Goal: Task Accomplishment & Management: Manage account settings

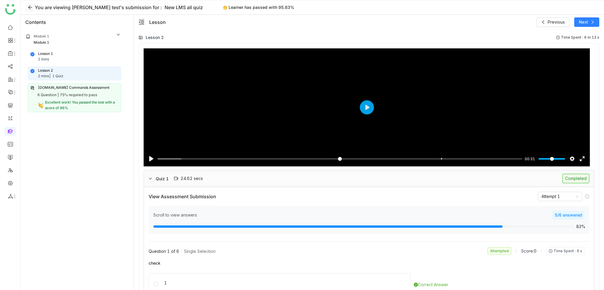
click at [29, 8] on icon at bounding box center [30, 7] width 5 height 5
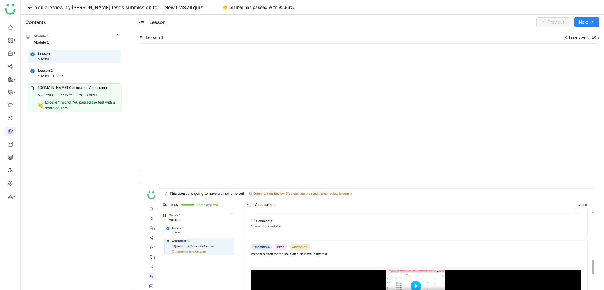
click at [33, 7] on icon at bounding box center [30, 7] width 9 height 5
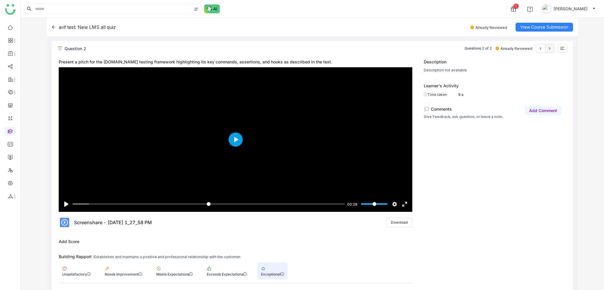
click at [52, 27] on icon at bounding box center [54, 26] width 4 height 3
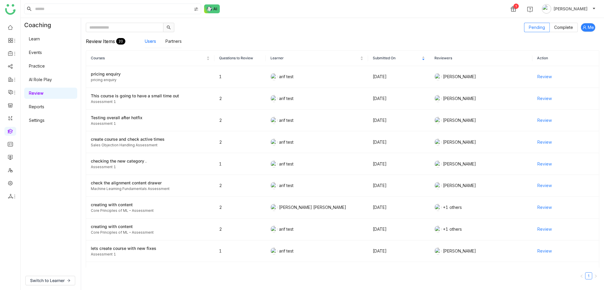
click at [40, 37] on link "Learn" at bounding box center [34, 38] width 11 height 5
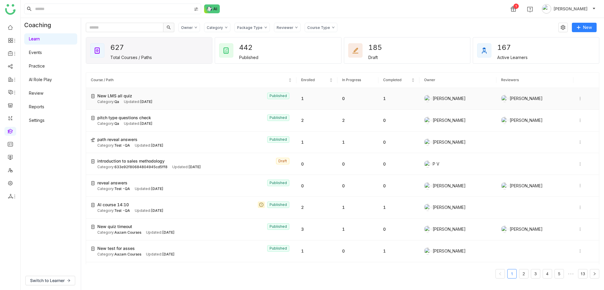
click at [212, 88] on td "New LMS all quiz Published Category: Qa Updated: Aug 21, 2025" at bounding box center [191, 99] width 210 height 22
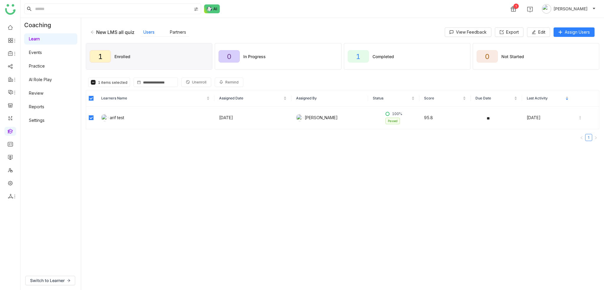
click at [202, 80] on span "Unenroll" at bounding box center [199, 83] width 14 height 6
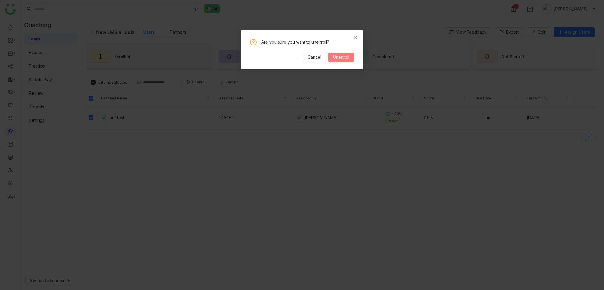
click at [333, 57] on span "Unenroll" at bounding box center [341, 57] width 16 height 6
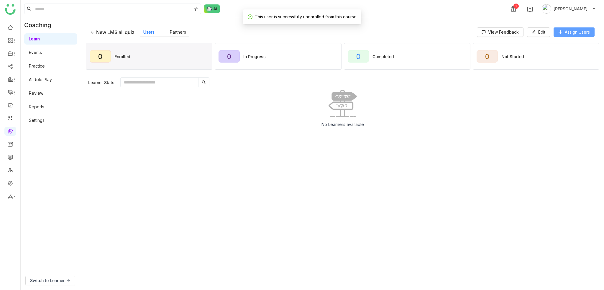
click at [577, 27] on button "Assign Users" at bounding box center [573, 31] width 41 height 9
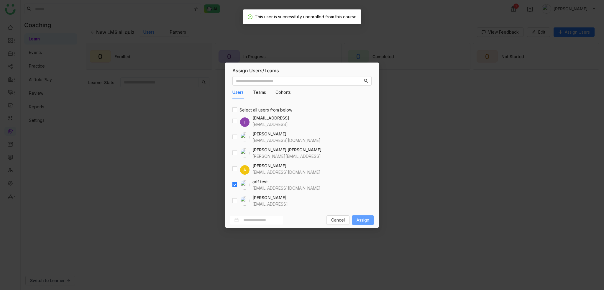
click at [369, 222] on span "Assign" at bounding box center [362, 220] width 13 height 6
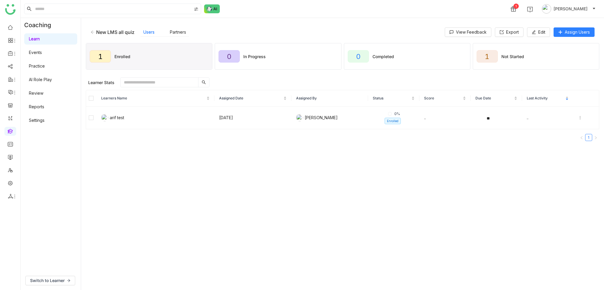
click at [326, 170] on gtmb-manage-detail-wrapper "New LMS all quiz Users Partners View Feedback Export Edit Assign Users 1 Enroll…" at bounding box center [342, 154] width 513 height 262
click at [319, 75] on div "Learner Stats 0 items selected Unenroll Remind" at bounding box center [342, 82] width 513 height 15
click at [579, 116] on icon at bounding box center [579, 117] width 1 height 3
click at [266, 193] on gtmb-manage-detail-wrapper "New LMS all quiz Users Partners View Feedback Export Edit Assign Users 1 Enroll…" at bounding box center [342, 154] width 513 height 262
click at [242, 174] on gtmb-manage-detail-wrapper "New LMS all quiz Users Partners View Feedback Export Edit Assign Users 1 Enroll…" at bounding box center [342, 154] width 513 height 262
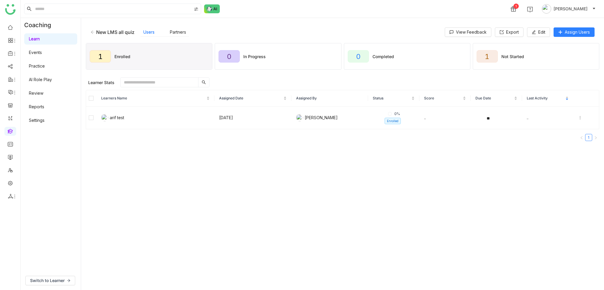
click at [393, 161] on gtmb-manage-detail-wrapper "New LMS all quiz Users Partners View Feedback Export Edit Assign Users 1 Enroll…" at bounding box center [342, 154] width 513 height 262
click at [535, 33] on button "Edit" at bounding box center [538, 31] width 23 height 9
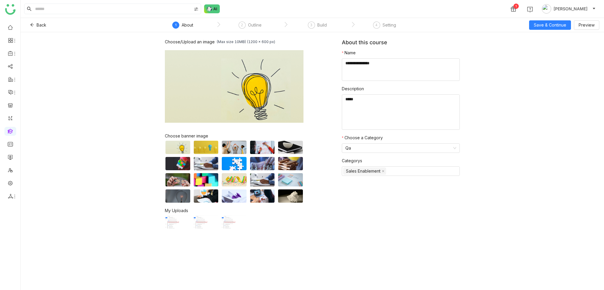
click at [281, 22] on nz-step "2 Outline" at bounding box center [249, 27] width 67 height 11
click at [314, 27] on div "3" at bounding box center [311, 25] width 7 height 7
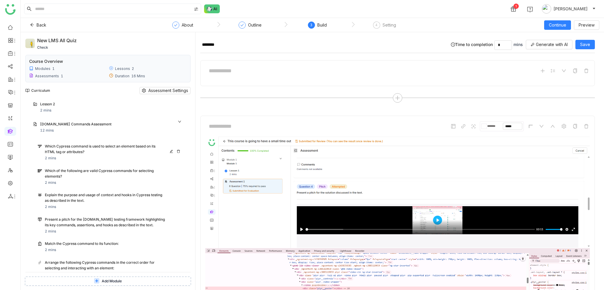
scroll to position [72, 0]
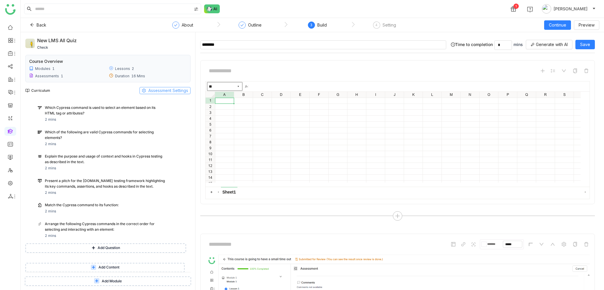
click at [284, 40] on input "********" at bounding box center [323, 44] width 246 height 9
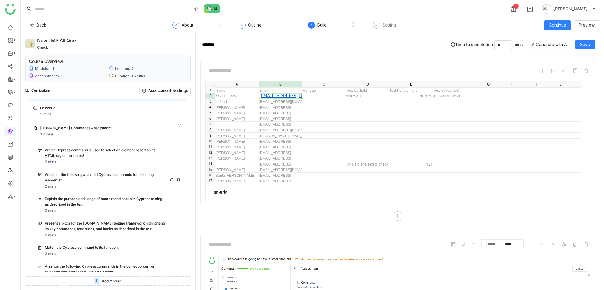
scroll to position [0, 0]
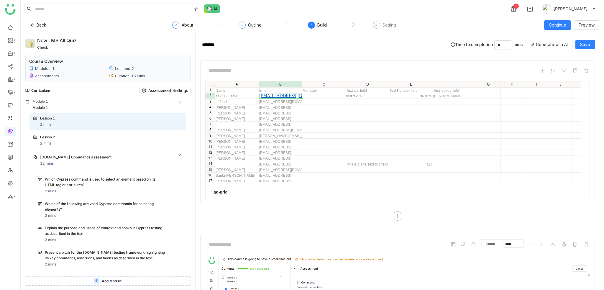
click at [136, 282] on button "Add Module" at bounding box center [108, 280] width 166 height 9
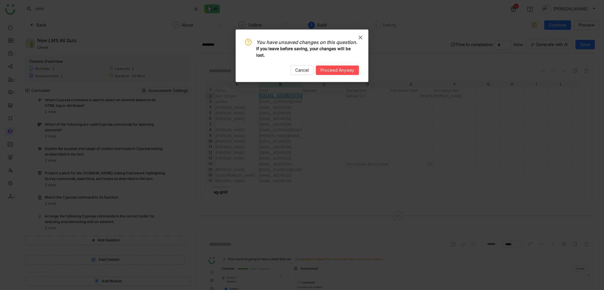
scroll to position [101, 0]
drag, startPoint x: 299, startPoint y: 69, endPoint x: 359, endPoint y: 65, distance: 59.4
click at [300, 69] on span "Cancel" at bounding box center [302, 70] width 14 height 6
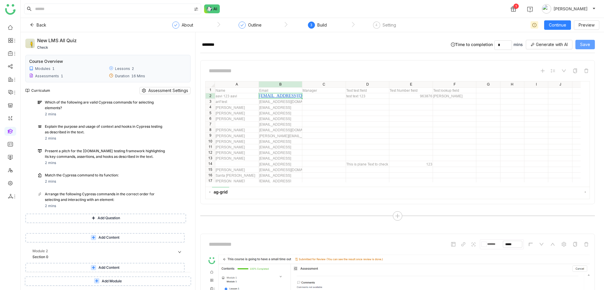
click at [583, 45] on span "Save" at bounding box center [585, 44] width 10 height 6
click at [97, 278] on button "Add Module" at bounding box center [108, 280] width 166 height 9
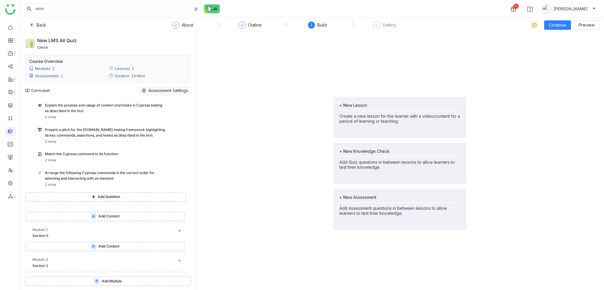
scroll to position [131, 0]
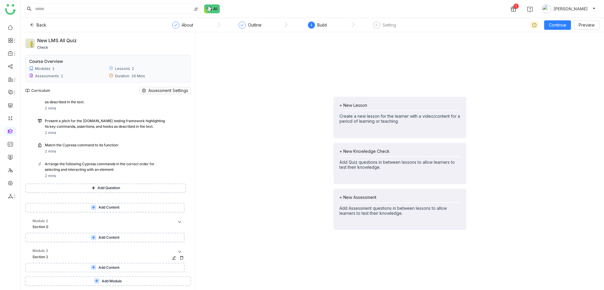
click at [182, 257] on icon at bounding box center [181, 258] width 4 height 4
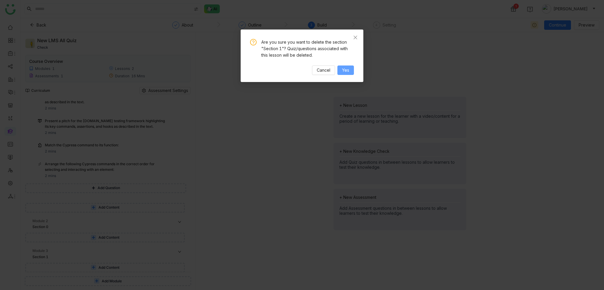
click at [345, 73] on span "Yes" at bounding box center [345, 70] width 7 height 6
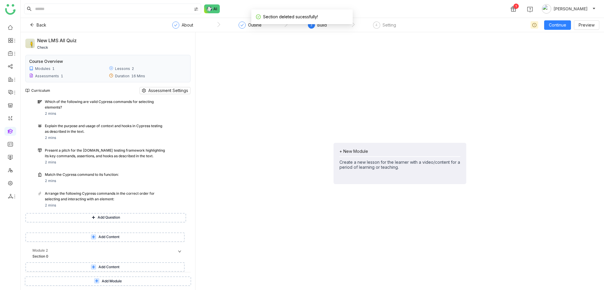
scroll to position [101, 0]
click at [395, 154] on div "+ New Module Create a new lesson for the learner with a video/content for a per…" at bounding box center [399, 159] width 121 height 21
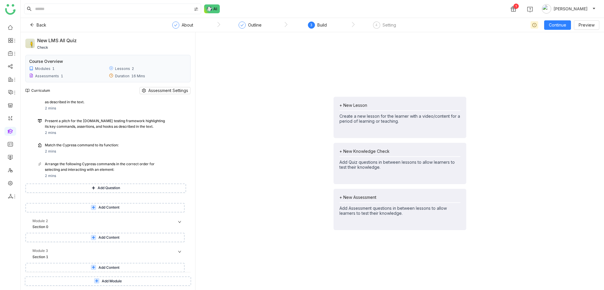
click at [281, 177] on div "+ New Lesson Create a new lesson for the learner with a video/content for a per…" at bounding box center [399, 163] width 399 height 253
click at [519, 93] on div "+ New Lesson Create a new lesson for the learner with a video/content for a per…" at bounding box center [399, 163] width 399 height 253
click at [428, 197] on div "+ New Assessment" at bounding box center [399, 197] width 121 height 5
click at [391, 198] on div "+ New Assessment" at bounding box center [399, 197] width 121 height 5
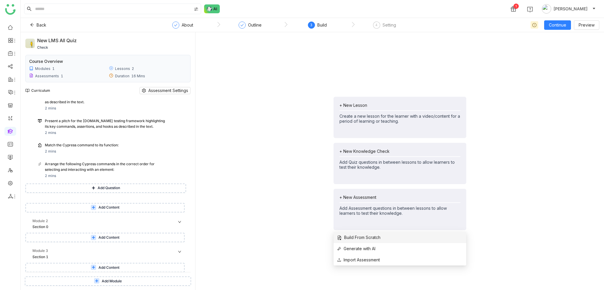
click at [380, 237] on span "Build From Scratch" at bounding box center [358, 237] width 43 height 6
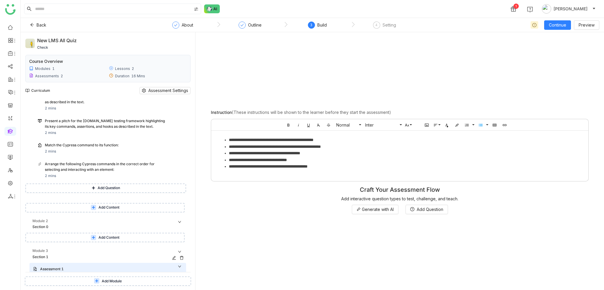
click at [171, 257] on div "Section 1" at bounding box center [109, 257] width 154 height 6
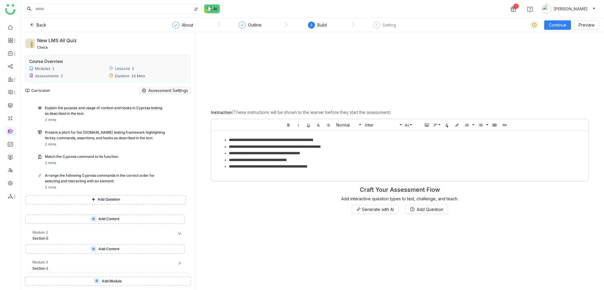
scroll to position [120, 0]
click at [182, 269] on icon at bounding box center [181, 269] width 4 height 4
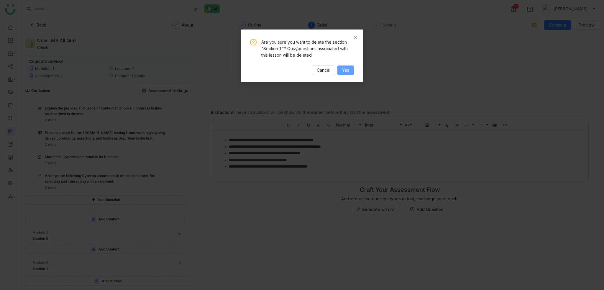
click at [342, 70] on span "Yes" at bounding box center [345, 70] width 7 height 6
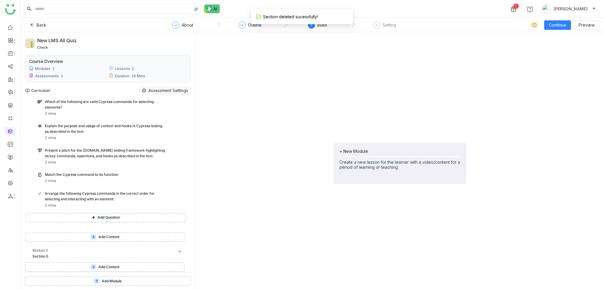
scroll to position [101, 0]
click at [149, 266] on button "Add Content" at bounding box center [104, 267] width 159 height 9
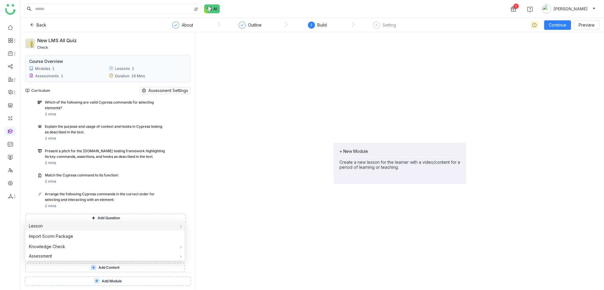
click at [126, 224] on div "Lesson" at bounding box center [104, 225] width 159 height 9
click at [226, 224] on span "Build From Scratch" at bounding box center [210, 227] width 43 height 6
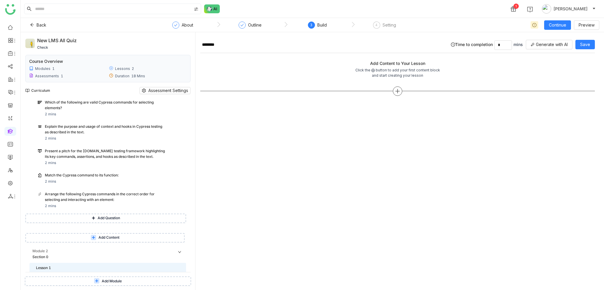
click at [397, 91] on icon at bounding box center [397, 91] width 1 height 4
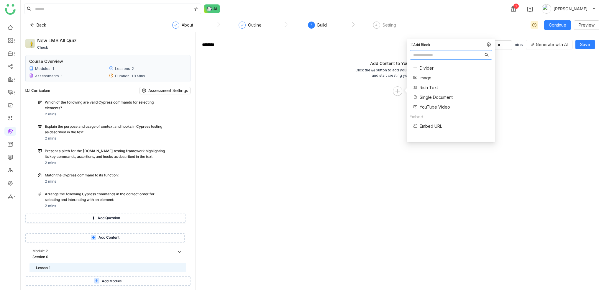
click at [430, 96] on span "Single Document" at bounding box center [435, 97] width 33 height 6
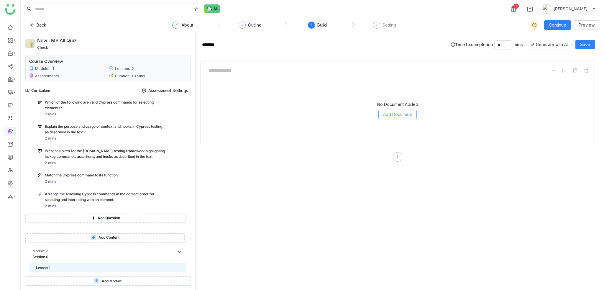
click at [407, 111] on span "Add Document" at bounding box center [397, 114] width 29 height 6
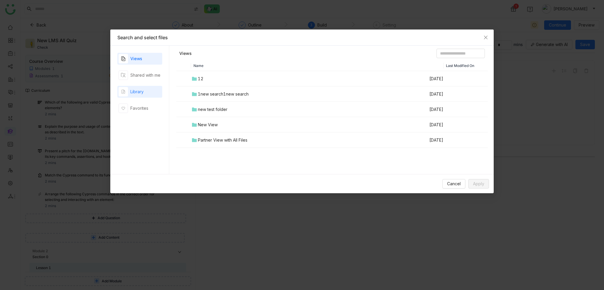
click at [156, 93] on div "Library" at bounding box center [139, 92] width 45 height 12
click at [212, 91] on div "00 Arif Folder" at bounding box center [217, 94] width 39 height 6
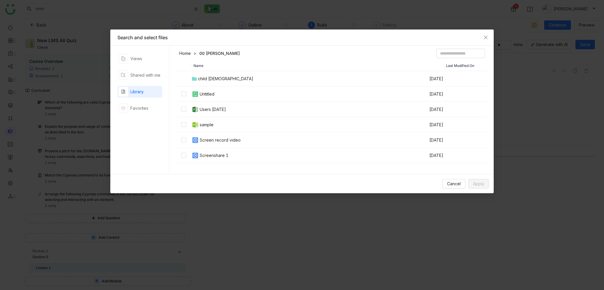
click at [229, 144] on td "Screen record video" at bounding box center [310, 139] width 238 height 15
click at [226, 139] on div "Screen record video" at bounding box center [220, 140] width 41 height 6
click at [224, 157] on div "Screenshare 1" at bounding box center [214, 155] width 29 height 6
click at [480, 184] on span "Apply" at bounding box center [478, 183] width 11 height 6
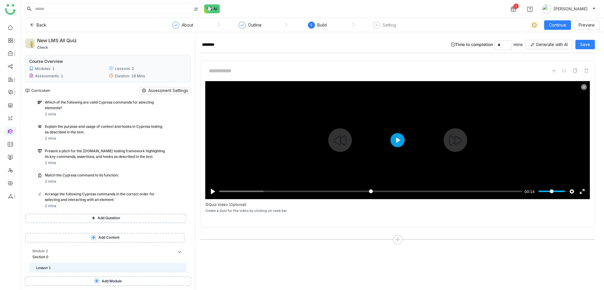
type input "*****"
click at [369, 191] on input "Seek" at bounding box center [370, 191] width 303 height 6
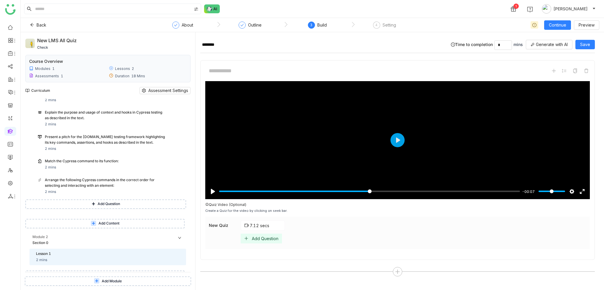
scroll to position [123, 0]
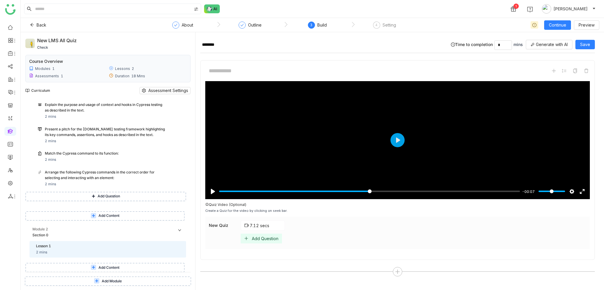
click at [133, 196] on button "Add Question" at bounding box center [105, 196] width 161 height 9
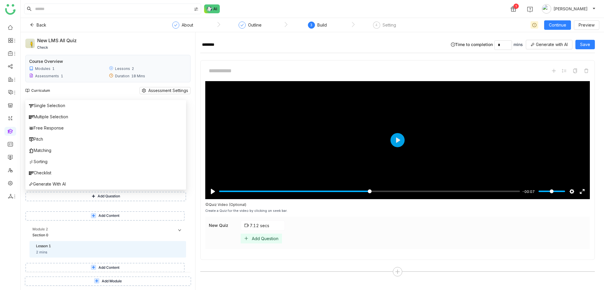
click at [130, 215] on button "Add Content" at bounding box center [104, 215] width 159 height 9
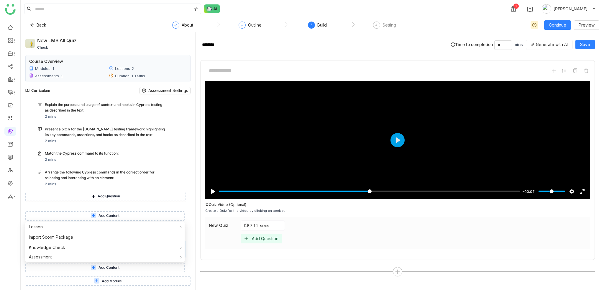
click at [224, 259] on div "Pause Play % buffered 00:00 -00:07 Settings Captions Disabled Quality undefined…" at bounding box center [397, 168] width 394 height 217
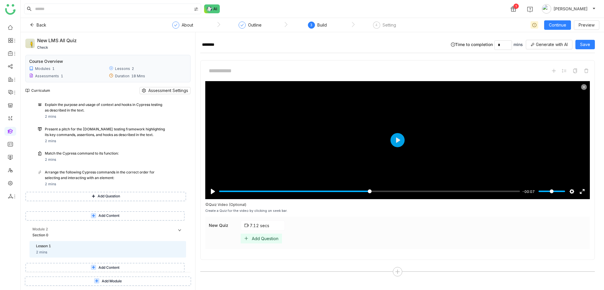
click at [262, 239] on div "Add Question" at bounding box center [265, 238] width 27 height 5
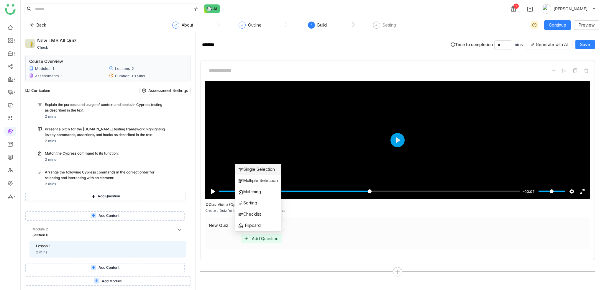
click at [251, 168] on span "Single Selection" at bounding box center [256, 169] width 36 height 6
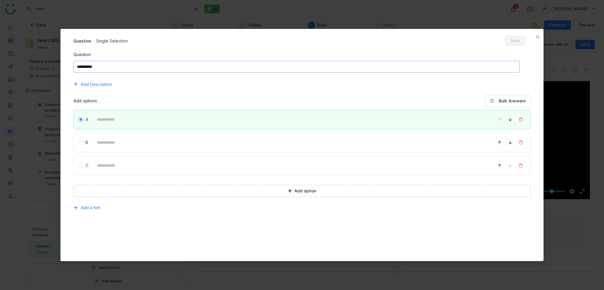
click at [124, 68] on textarea at bounding box center [296, 67] width 446 height 12
type textarea "**"
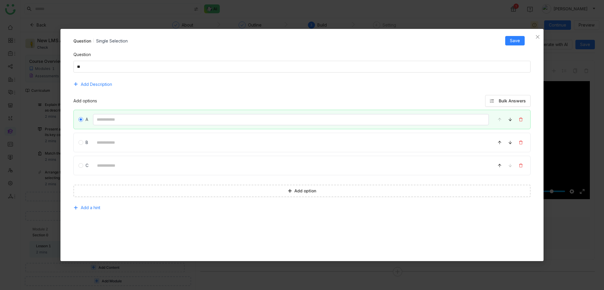
click at [114, 114] on input at bounding box center [291, 119] width 396 height 11
type input "*"
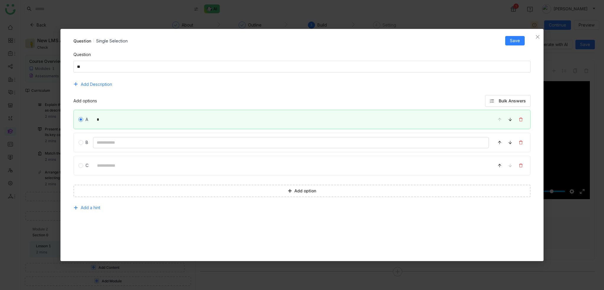
click at [108, 144] on input at bounding box center [291, 142] width 396 height 11
type input "*"
click at [103, 168] on input at bounding box center [291, 165] width 396 height 11
type input "*"
click at [516, 37] on button "Save" at bounding box center [514, 40] width 19 height 9
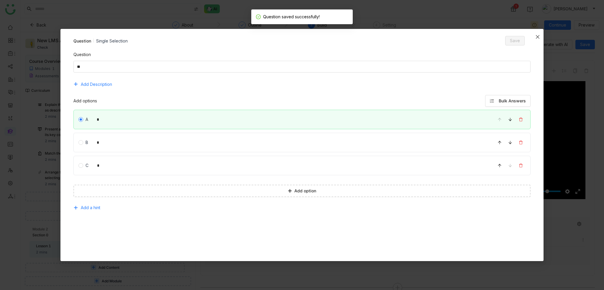
click at [537, 37] on icon "Close" at bounding box center [537, 36] width 5 height 5
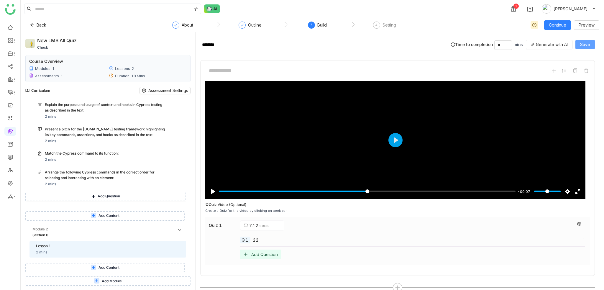
click at [584, 45] on span "Save" at bounding box center [585, 44] width 10 height 6
click at [96, 250] on div "Lesson 1 2 mins" at bounding box center [109, 249] width 146 height 12
click at [111, 176] on div "Arrange the following Cypress commands in the correct order for selecting and i…" at bounding box center [105, 174] width 121 height 11
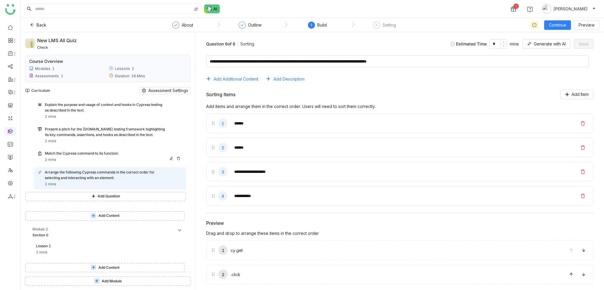
click at [111, 158] on div "Match the Cypress command to its function: 2 mins" at bounding box center [114, 157] width 138 height 12
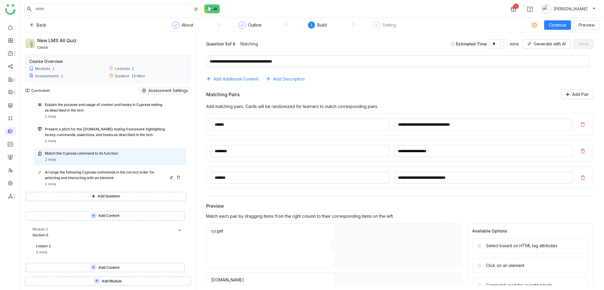
click at [112, 178] on div "Arrange the following Cypress commands in the correct order for selecting and i…" at bounding box center [105, 174] width 121 height 11
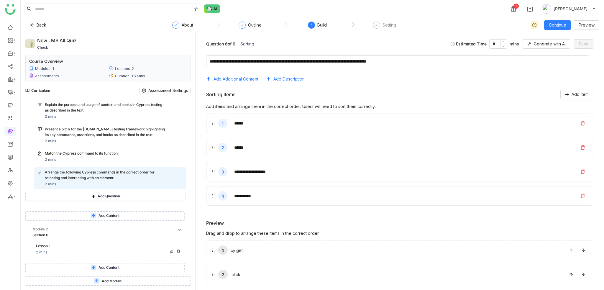
click at [102, 254] on div "Lesson 1 2 mins" at bounding box center [109, 249] width 146 height 12
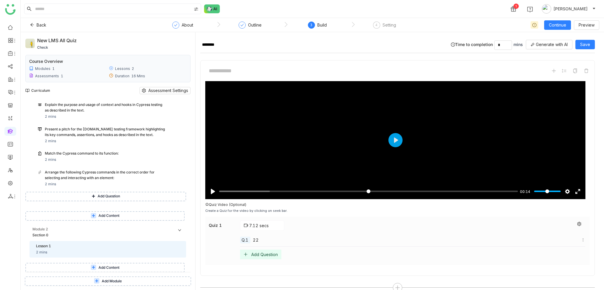
click at [109, 216] on span "Add Content" at bounding box center [108, 216] width 21 height 6
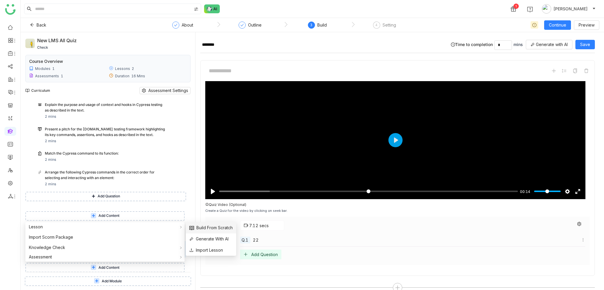
click at [224, 227] on span "Build From Scratch" at bounding box center [210, 227] width 43 height 6
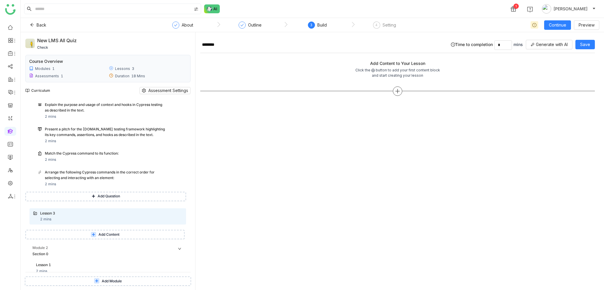
click at [400, 90] on div at bounding box center [397, 90] width 9 height 9
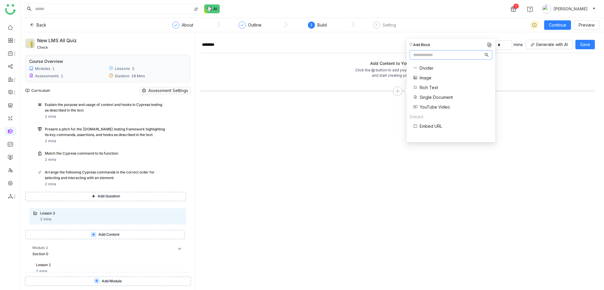
click at [427, 98] on span "Single Document" at bounding box center [435, 97] width 33 height 6
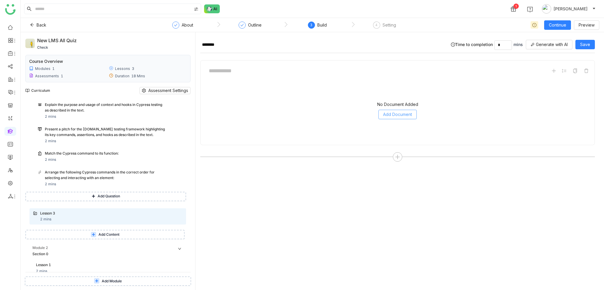
click at [416, 118] on button "Add Document" at bounding box center [397, 114] width 38 height 9
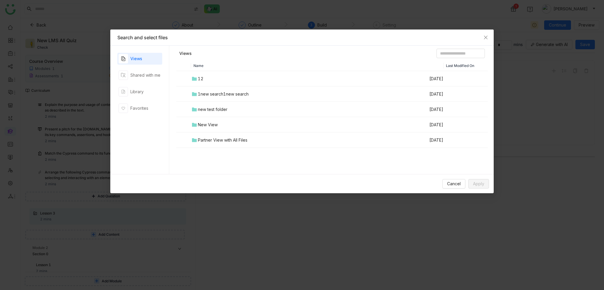
click at [233, 103] on td "new test folder" at bounding box center [310, 109] width 238 height 15
click at [233, 93] on td "00 Arif Folder" at bounding box center [310, 93] width 238 height 15
click at [233, 153] on td "Screenshare 1" at bounding box center [310, 155] width 238 height 15
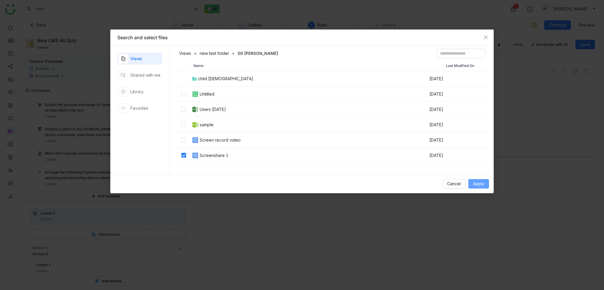
click at [473, 181] on span "Apply" at bounding box center [478, 183] width 11 height 6
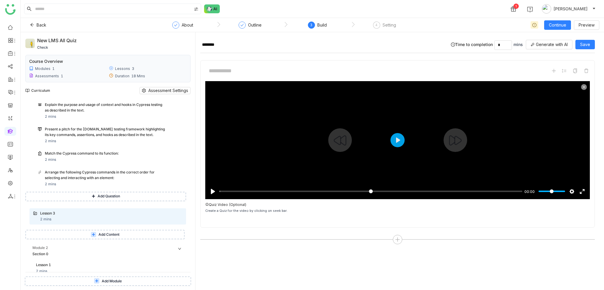
type input "*****"
click at [387, 189] on input "Seek" at bounding box center [370, 191] width 303 height 6
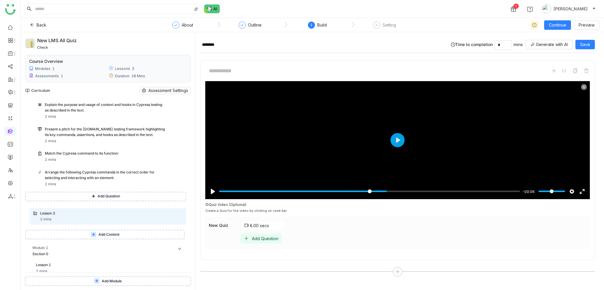
click at [259, 236] on div "Add Question" at bounding box center [265, 238] width 27 height 5
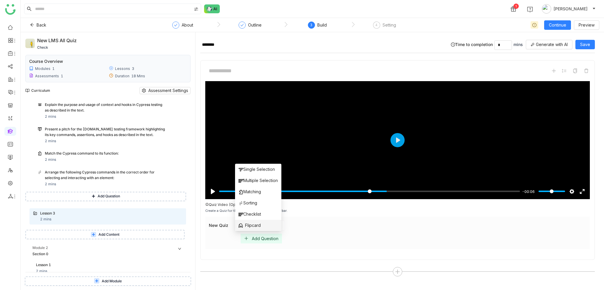
click at [263, 225] on li "Flipcard" at bounding box center [258, 225] width 46 height 11
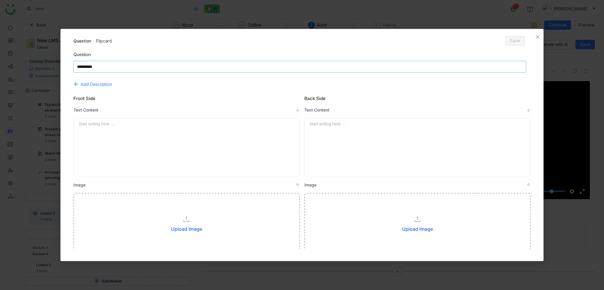
click at [138, 66] on textarea at bounding box center [299, 67] width 452 height 12
click at [535, 38] on span "Close" at bounding box center [537, 37] width 12 height 16
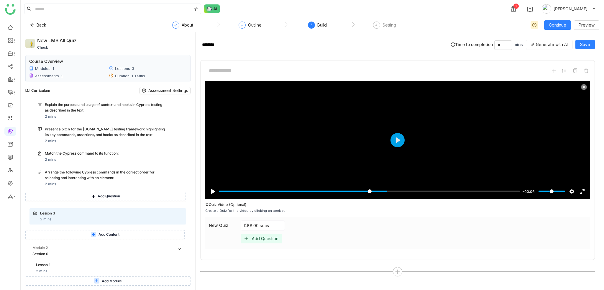
click at [258, 238] on div "Add Question" at bounding box center [265, 238] width 27 height 5
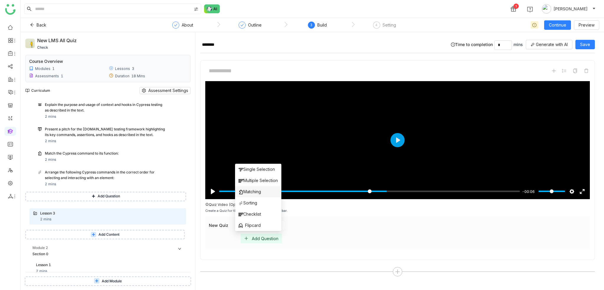
click at [258, 193] on span "Matching" at bounding box center [249, 191] width 22 height 6
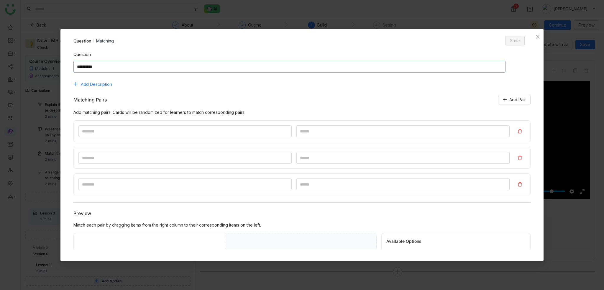
click at [182, 62] on textarea at bounding box center [289, 67] width 432 height 12
type textarea "**********"
click at [206, 133] on input at bounding box center [184, 131] width 213 height 12
type input "*"
click at [353, 128] on input at bounding box center [402, 131] width 213 height 12
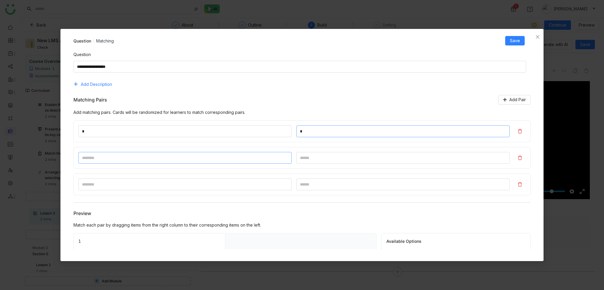
type input "*"
click at [219, 156] on input at bounding box center [184, 158] width 213 height 12
type input "*"
click at [352, 158] on input at bounding box center [402, 158] width 213 height 12
type input "*"
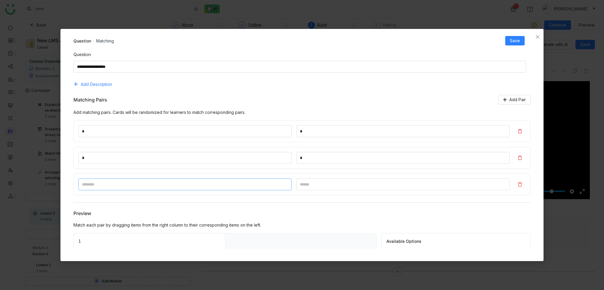
click at [202, 184] on input at bounding box center [184, 184] width 213 height 12
click at [226, 184] on input at bounding box center [184, 184] width 213 height 12
type input "*"
click at [350, 187] on input at bounding box center [402, 184] width 213 height 12
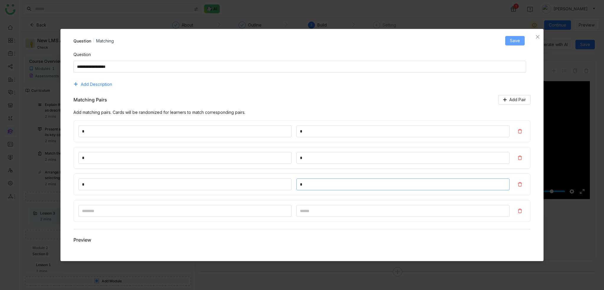
type input "*"
click at [521, 42] on button "Save" at bounding box center [514, 40] width 19 height 9
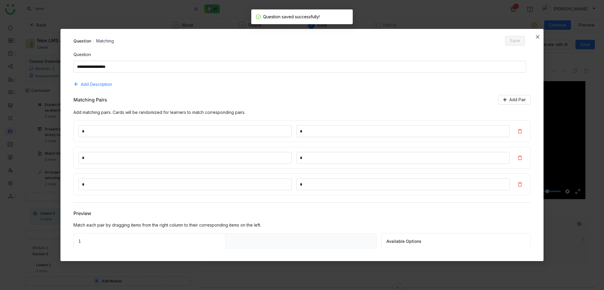
click at [536, 32] on span "Close" at bounding box center [537, 37] width 12 height 16
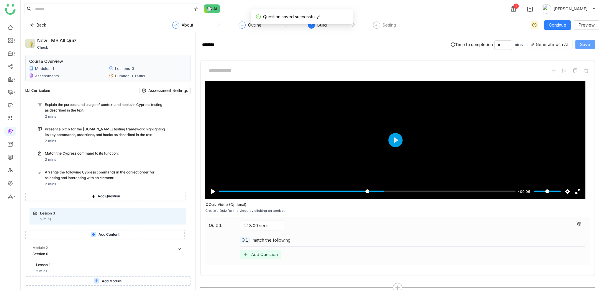
click at [586, 45] on span "Save" at bounding box center [585, 44] width 10 height 6
click at [565, 28] on button "Continue" at bounding box center [557, 24] width 27 height 9
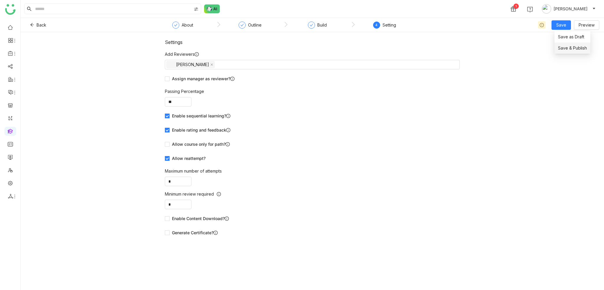
click at [564, 46] on span "Save & Publish" at bounding box center [572, 48] width 29 height 6
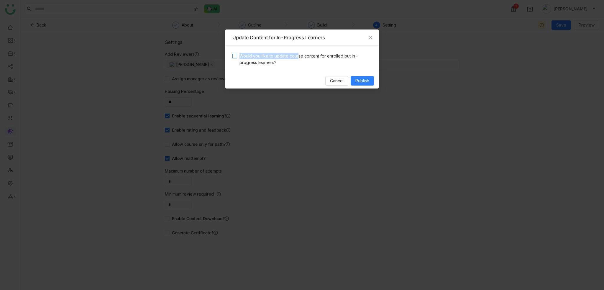
drag, startPoint x: 296, startPoint y: 53, endPoint x: 301, endPoint y: 56, distance: 6.0
click at [296, 52] on div "Would you like to update course content for enrolled but in-progress learners?" at bounding box center [301, 59] width 153 height 27
click at [359, 78] on span "Publish" at bounding box center [362, 81] width 14 height 6
click at [293, 52] on div "Would you like to update course content for enrolled but in-progress learners?" at bounding box center [301, 59] width 153 height 27
click at [296, 55] on span "Would you like to update course content for enrolled but in-progress learners?" at bounding box center [304, 59] width 134 height 13
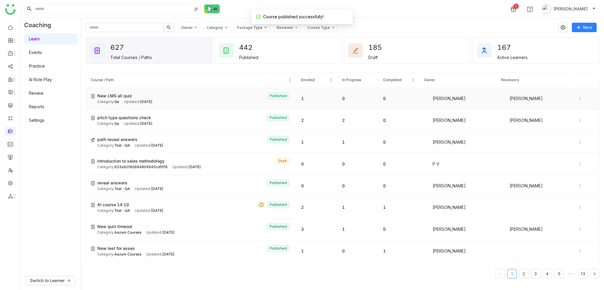
click at [236, 95] on div "New LMS all quiz Published" at bounding box center [194, 96] width 194 height 6
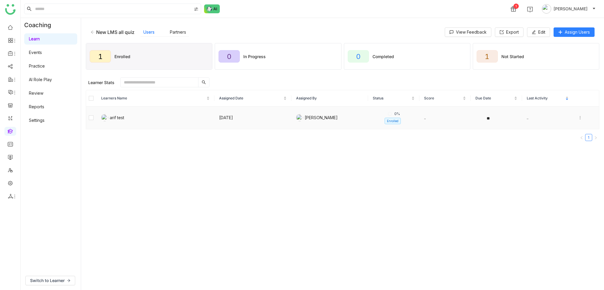
click at [578, 117] on icon at bounding box center [580, 118] width 4 height 4
click at [462, 167] on gtmb-manage-detail-wrapper "New LMS all quiz Users Partners View Feedback Export Edit Assign Users 1 Enroll…" at bounding box center [342, 154] width 513 height 262
click at [548, 30] on button "Edit" at bounding box center [538, 31] width 23 height 9
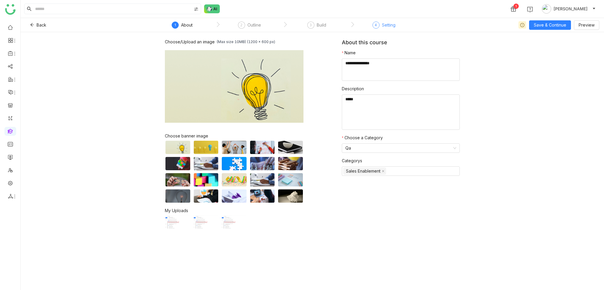
click at [378, 25] on div "4" at bounding box center [375, 25] width 7 height 7
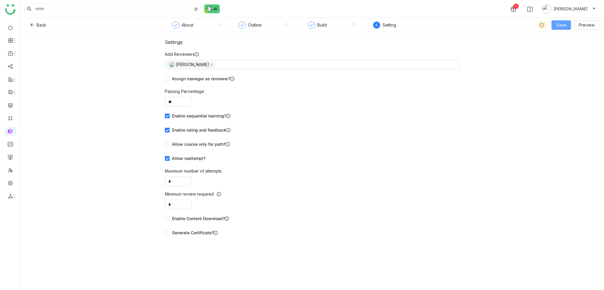
click at [555, 26] on button "Save" at bounding box center [560, 24] width 19 height 9
click at [564, 29] on button "Save" at bounding box center [560, 24] width 19 height 9
click at [563, 49] on span "Save & Publish" at bounding box center [570, 48] width 29 height 6
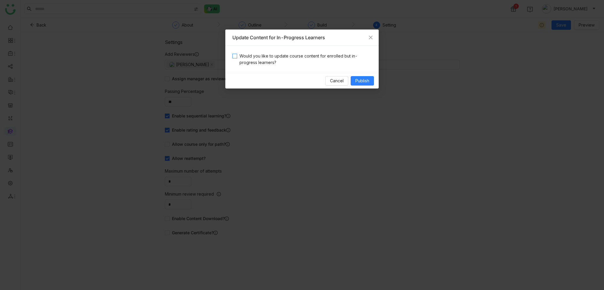
click at [292, 58] on span "Would you like to update course content for enrolled but in-progress learners?" at bounding box center [304, 59] width 134 height 13
click at [365, 80] on span "Publish" at bounding box center [362, 81] width 14 height 6
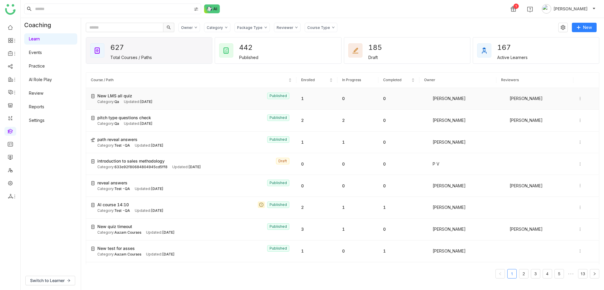
click at [165, 97] on div "New LMS all quiz Published" at bounding box center [194, 96] width 194 height 6
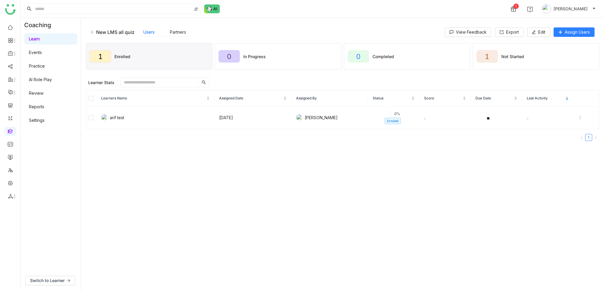
click at [251, 179] on gtmb-manage-detail-wrapper "New LMS all quiz Users Partners View Feedback Export Edit Assign Users 1 Enroll…" at bounding box center [342, 154] width 513 height 262
click at [199, 80] on span "Unenroll" at bounding box center [199, 83] width 14 height 6
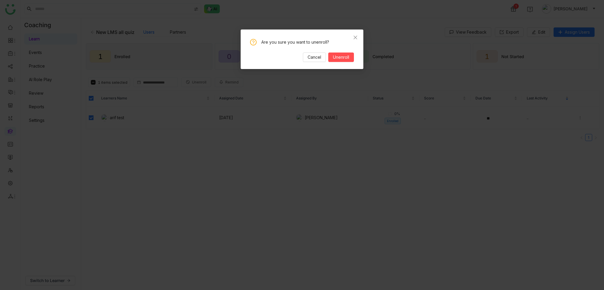
click at [356, 60] on div "Are you sure you want to unenroll? Cancel Unenroll" at bounding box center [301, 48] width 123 height 39
click at [346, 59] on span "Unenroll" at bounding box center [341, 57] width 16 height 6
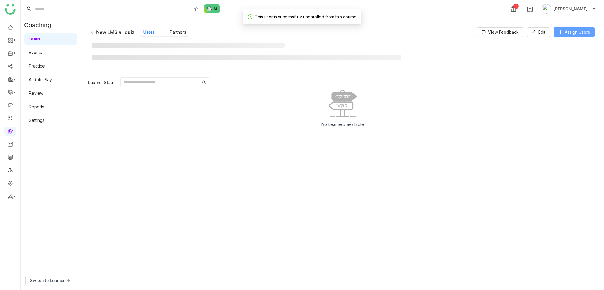
click at [575, 35] on span "Assign Users" at bounding box center [576, 32] width 25 height 6
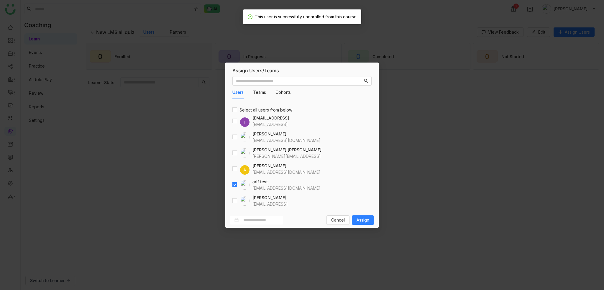
click at [358, 214] on div "Cancel Assign" at bounding box center [301, 219] width 153 height 15
click at [360, 219] on span "Assign" at bounding box center [362, 220] width 13 height 6
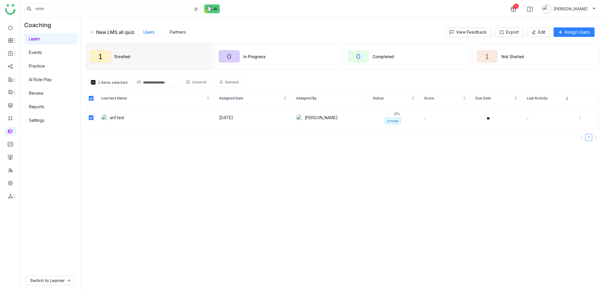
click at [193, 85] on button "Unenroll" at bounding box center [196, 82] width 30 height 9
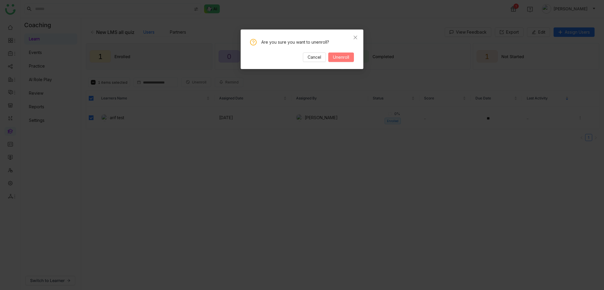
click at [341, 55] on span "Unenroll" at bounding box center [341, 57] width 16 height 6
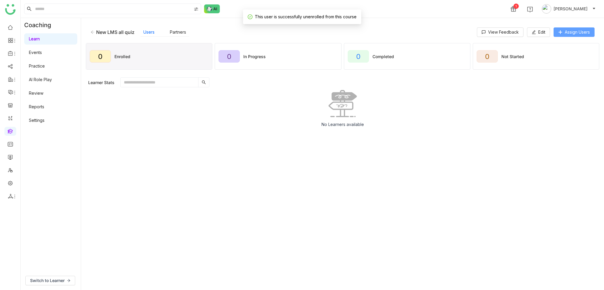
click at [576, 31] on span "Assign Users" at bounding box center [576, 32] width 25 height 6
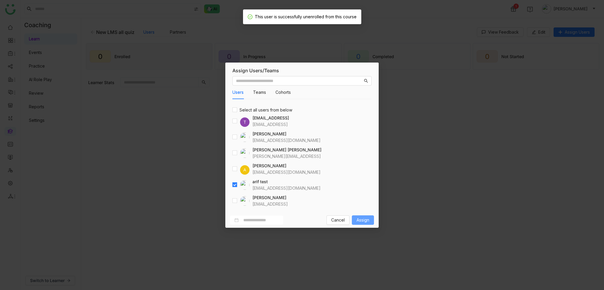
click at [366, 218] on span "Assign" at bounding box center [362, 220] width 13 height 6
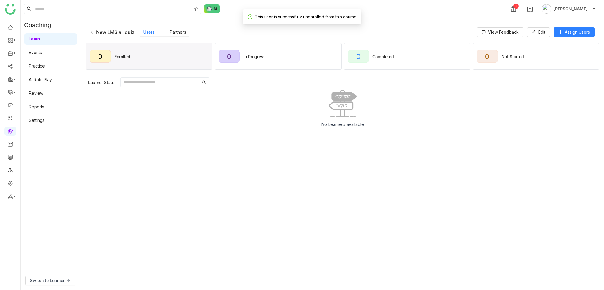
drag, startPoint x: 410, startPoint y: 250, endPoint x: 414, endPoint y: 257, distance: 7.9
click at [410, 250] on gtmb-manage-detail-wrapper "New LMS all quiz Users Partners View Feedback Edit Assign Users 0 Enrolled 0 In…" at bounding box center [342, 154] width 513 height 262
